Goal: Transaction & Acquisition: Obtain resource

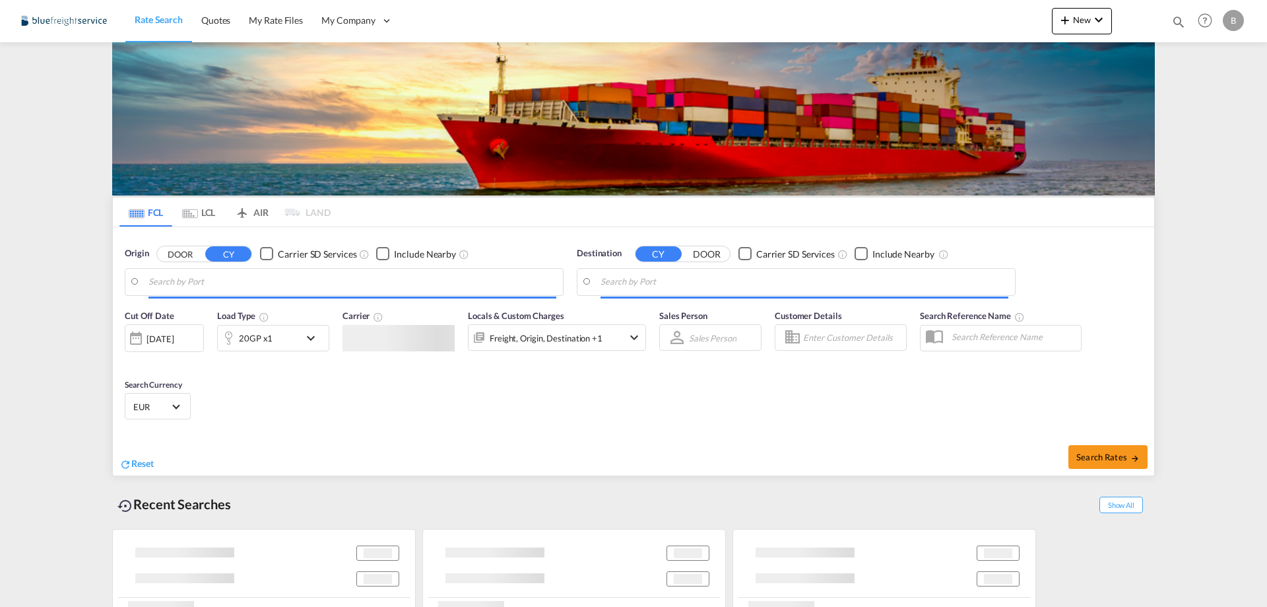
type input "[GEOGRAPHIC_DATA], NLRTM"
type input "[GEOGRAPHIC_DATA], MXVER"
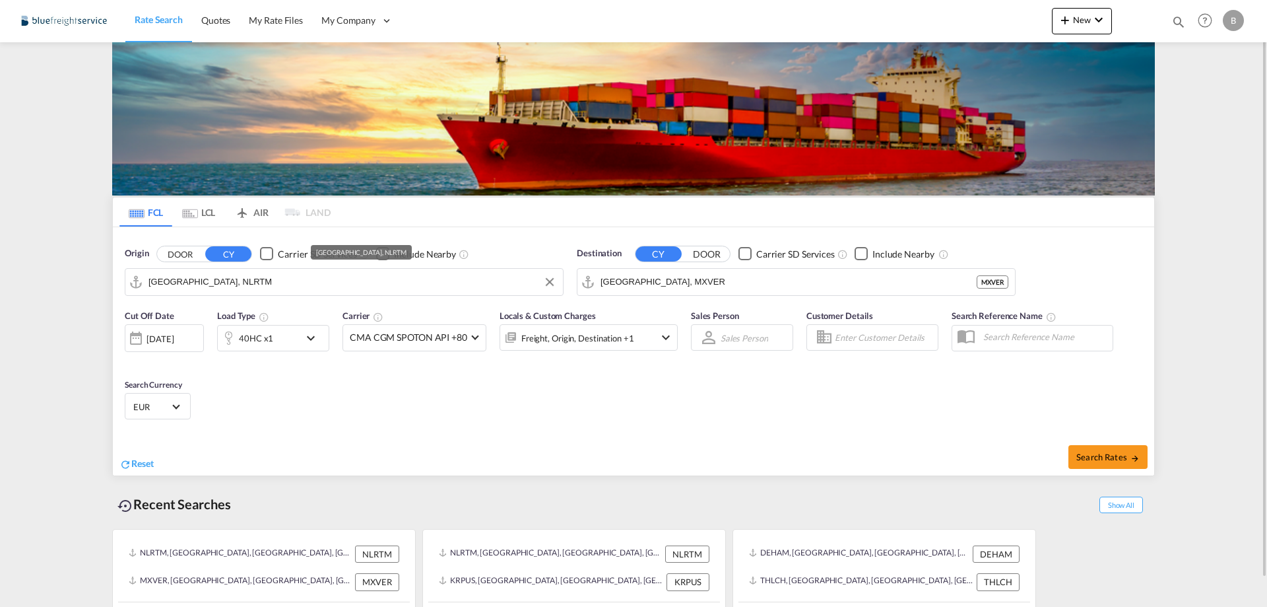
click at [239, 284] on input "[GEOGRAPHIC_DATA], NLRTM" at bounding box center [353, 282] width 408 height 20
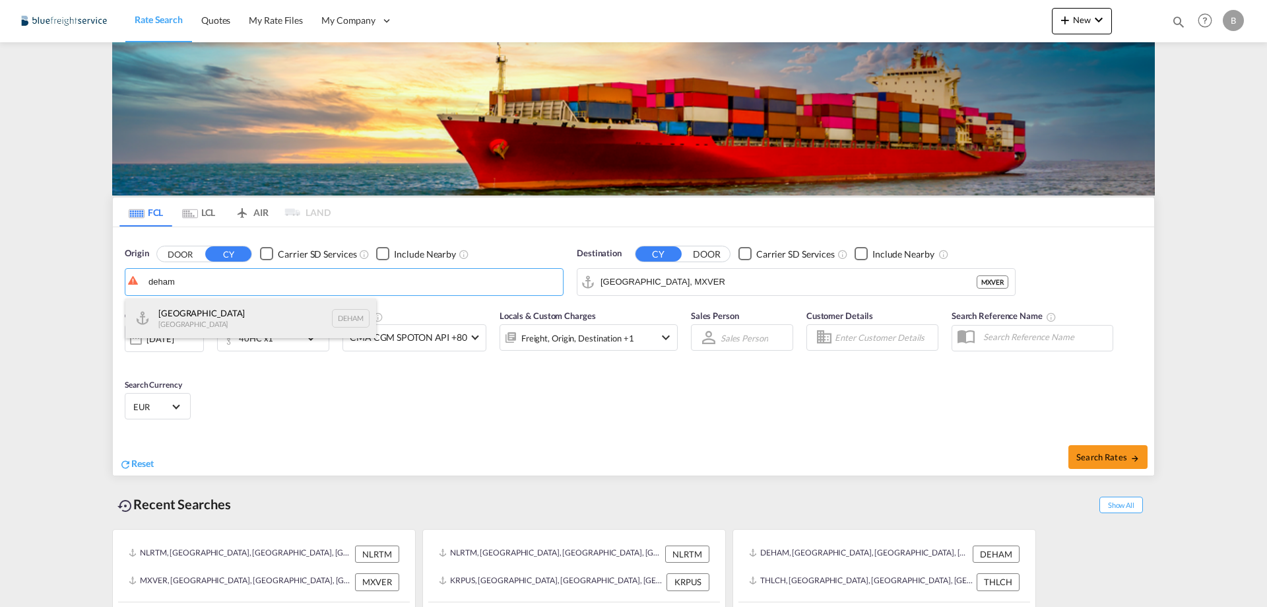
click at [196, 317] on div "[GEOGRAPHIC_DATA] [GEOGRAPHIC_DATA] DEHAM" at bounding box center [250, 318] width 251 height 40
type input "[GEOGRAPHIC_DATA], [GEOGRAPHIC_DATA]"
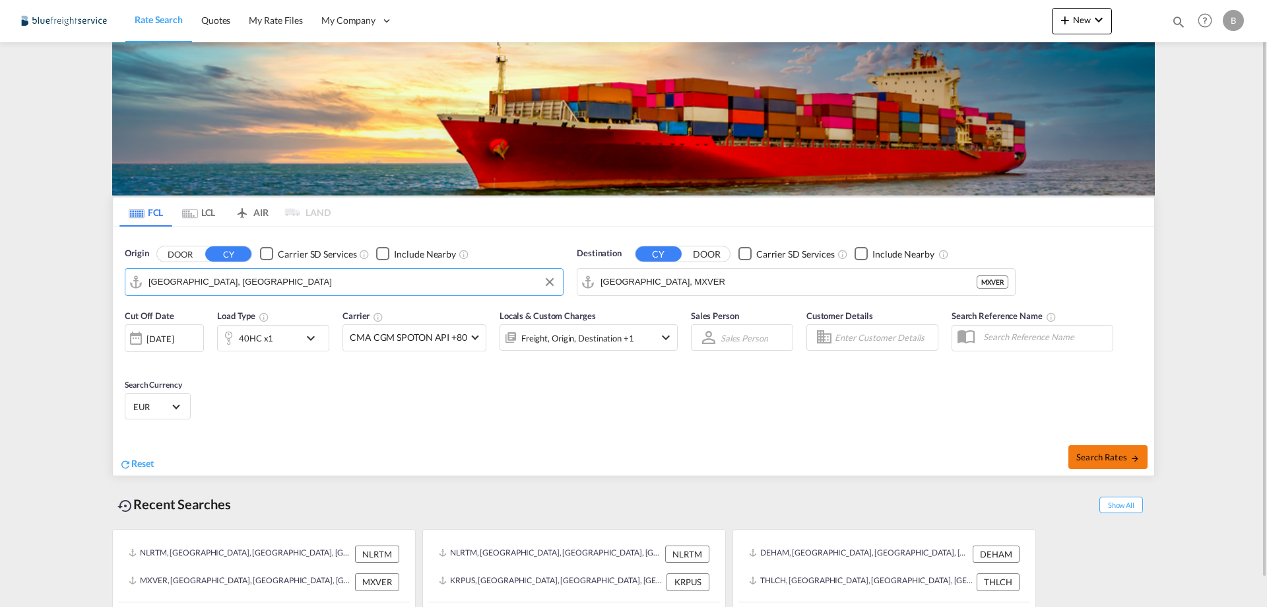
click at [1109, 459] on span "Search Rates" at bounding box center [1107, 456] width 63 height 11
type input "DEHAM to MXVER / [DATE]"
